Goal: Information Seeking & Learning: Compare options

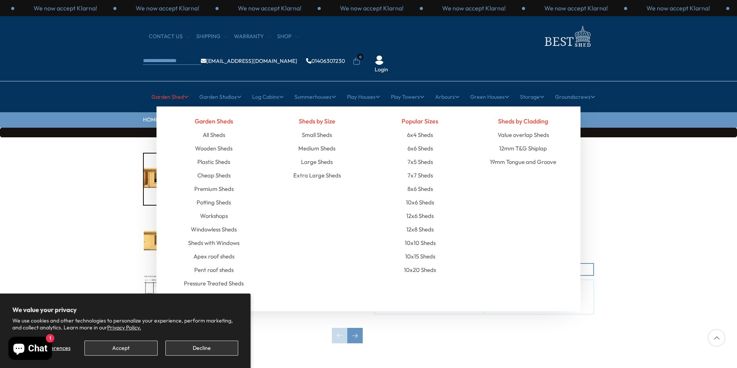
click at [158, 268] on div "Garden Sheds All Sheds Wooden Sheds Plastic Sheds Cheap Sheds Premium Sheds" at bounding box center [369, 208] width 424 height 205
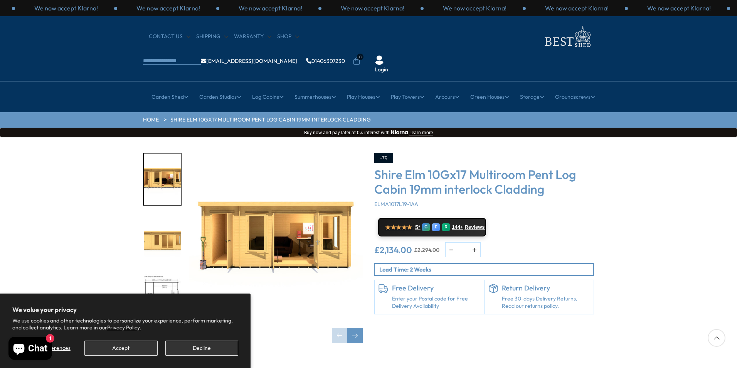
click at [146, 274] on img "3 / 10" at bounding box center [162, 299] width 37 height 51
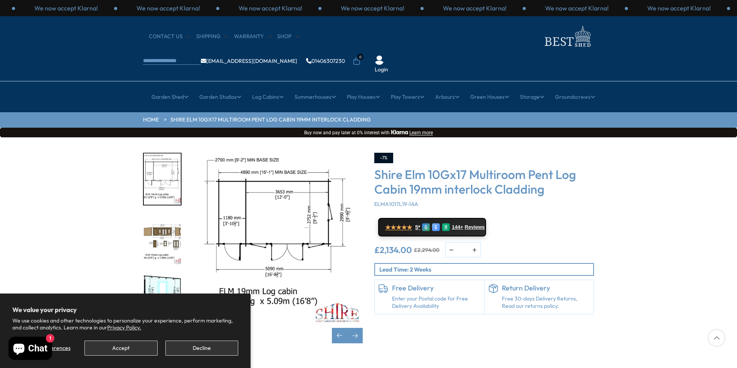
click at [154, 214] on img "4 / 10" at bounding box center [162, 239] width 37 height 51
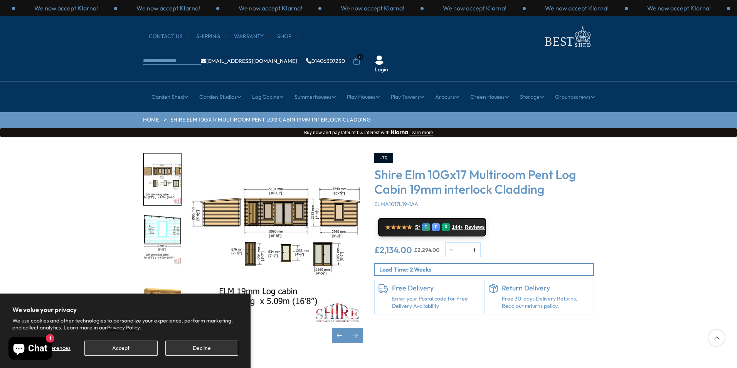
click at [157, 274] on img "6 / 10" at bounding box center [162, 299] width 37 height 51
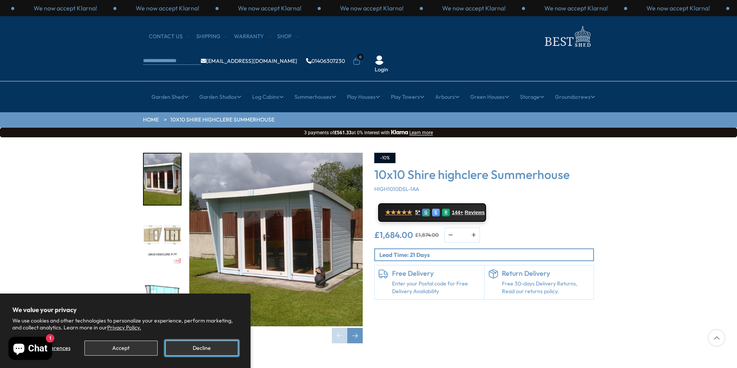
click at [212, 346] on button "Decline" at bounding box center [201, 348] width 73 height 15
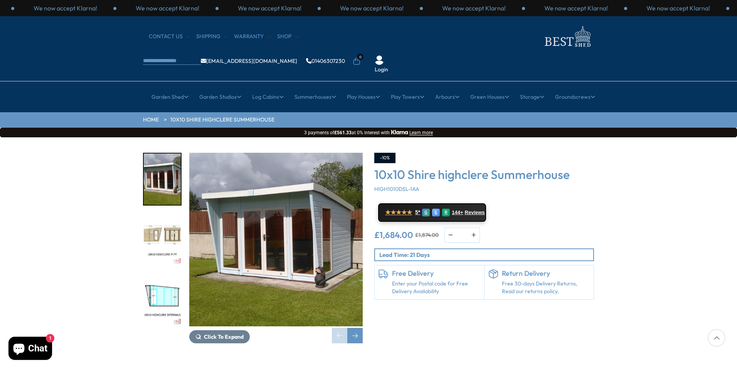
click at [161, 214] on img "2 / 4" at bounding box center [162, 239] width 37 height 51
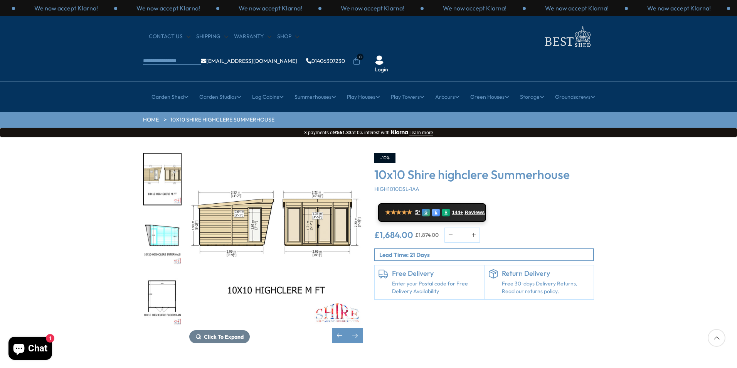
click at [163, 274] on img "4 / 4" at bounding box center [162, 299] width 37 height 51
